Goal: Navigation & Orientation: Find specific page/section

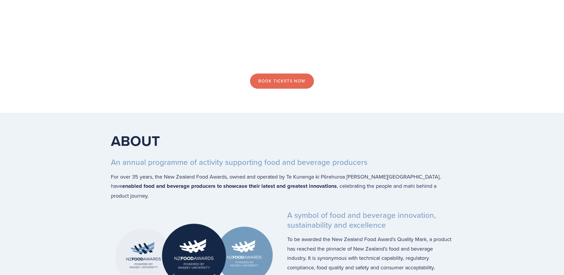
scroll to position [683, 0]
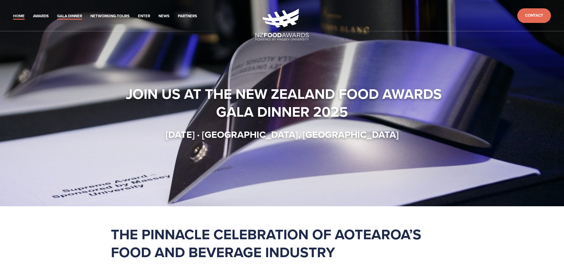
drag, startPoint x: 0, startPoint y: 0, endPoint x: 73, endPoint y: 16, distance: 75.1
click at [73, 16] on link "Gala Dinner" at bounding box center [69, 16] width 25 height 7
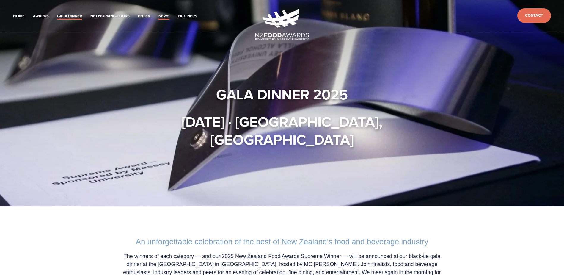
click at [160, 14] on link "News" at bounding box center [163, 16] width 11 height 7
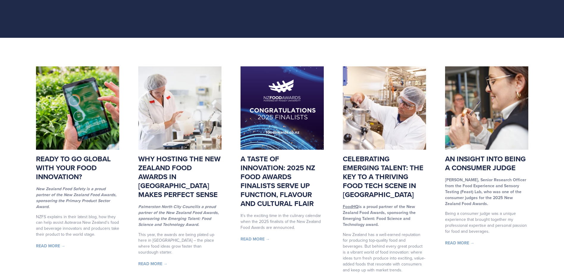
scroll to position [30, 0]
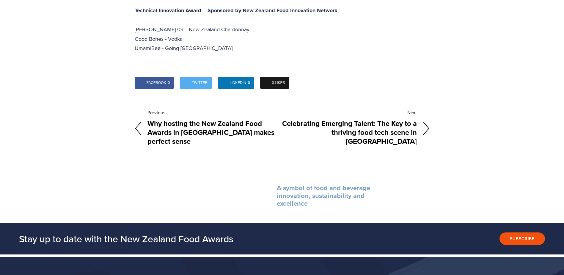
scroll to position [1888, 0]
